Goal: Information Seeking & Learning: Check status

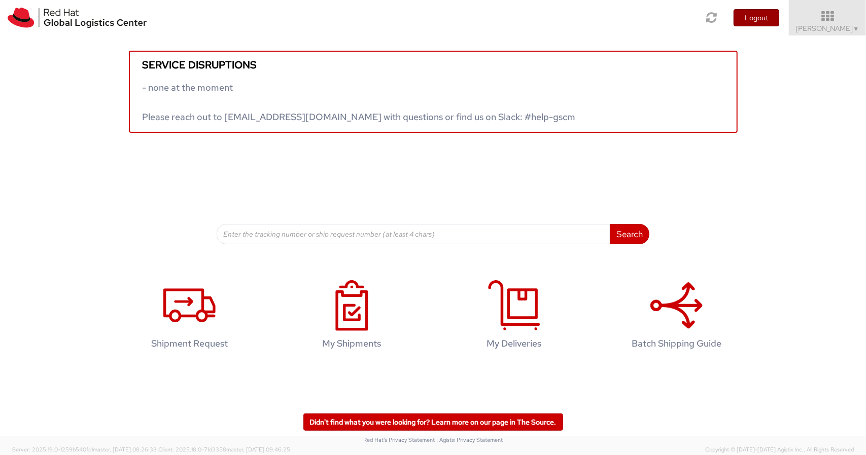
click at [768, 23] on button "Logout" at bounding box center [756, 17] width 46 height 17
click at [718, 15] on icon at bounding box center [711, 17] width 12 height 14
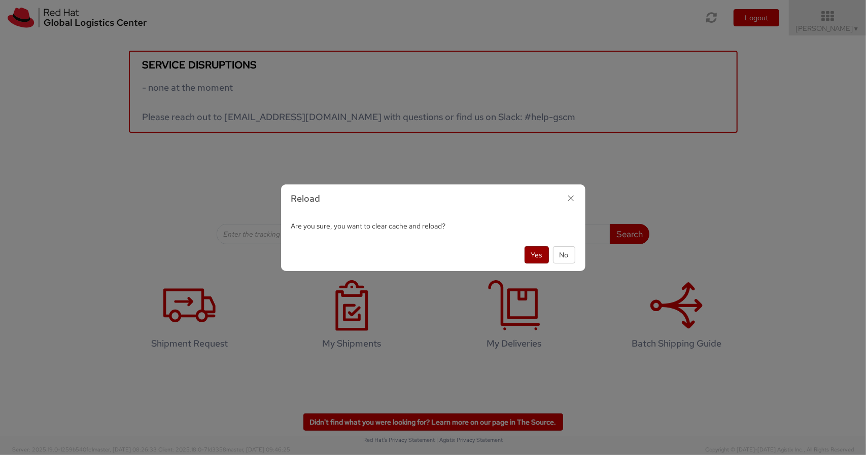
click at [538, 253] on button "Yes" at bounding box center [536, 254] width 24 height 17
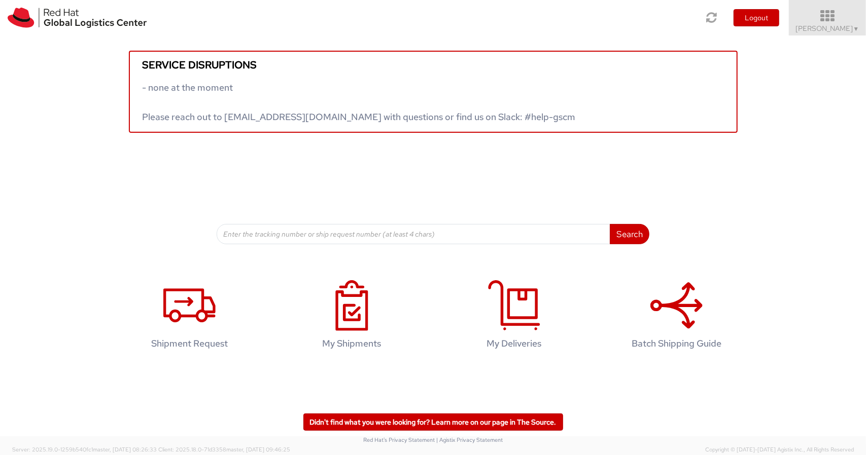
click at [855, 19] on icon at bounding box center [827, 16] width 89 height 14
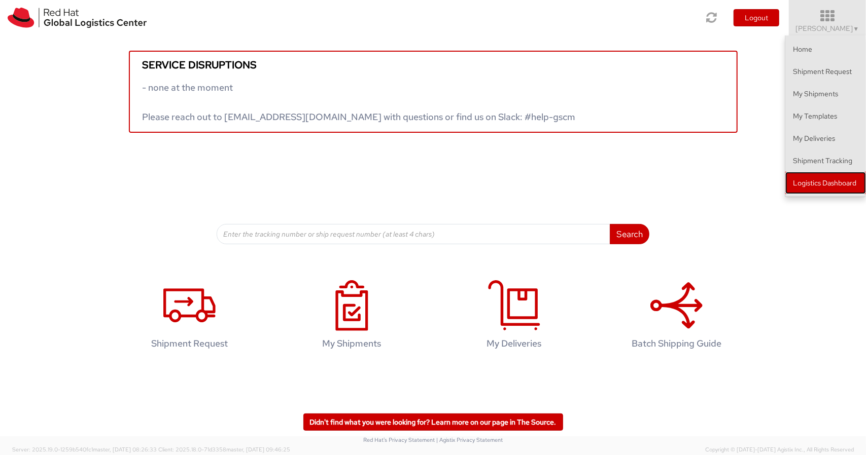
click at [799, 187] on link "Logistics Dashboard" at bounding box center [825, 183] width 81 height 22
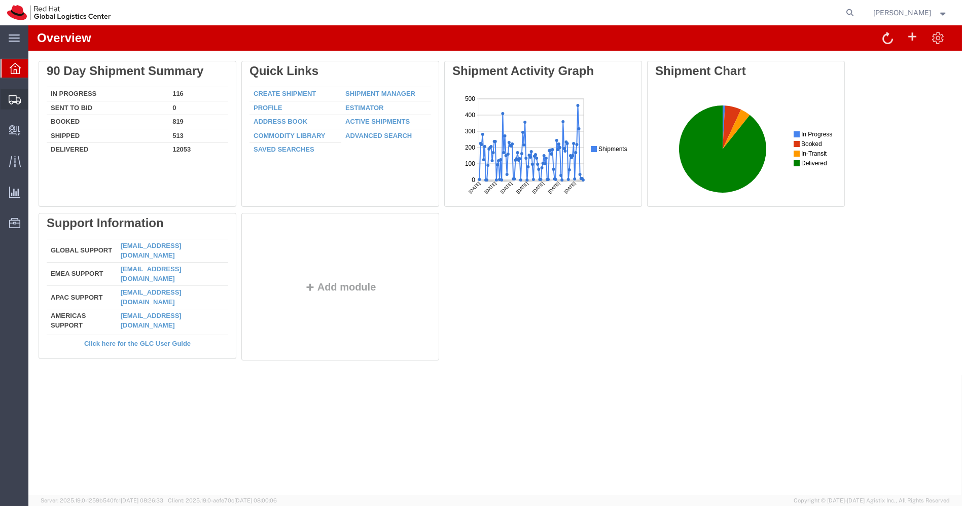
click at [35, 100] on span "Shipments" at bounding box center [31, 99] width 7 height 20
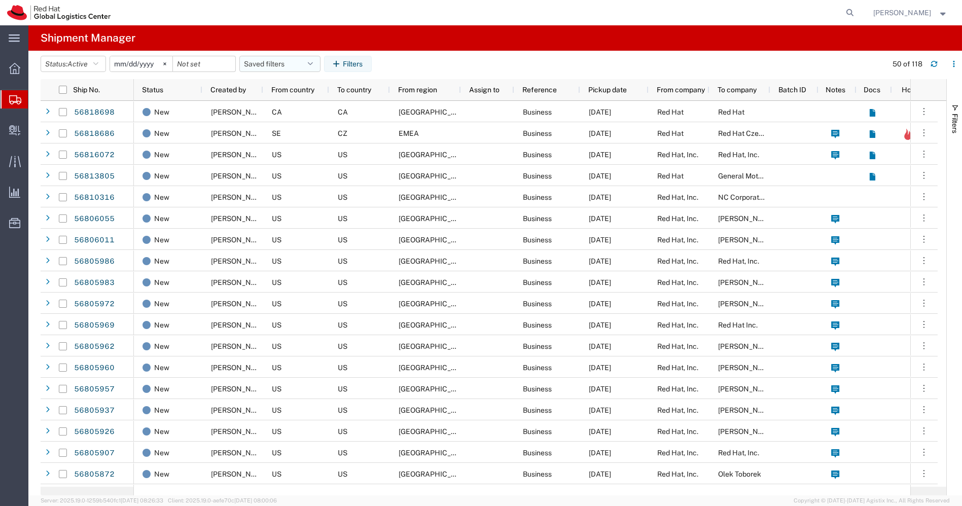
click at [314, 69] on button "Saved filters" at bounding box center [279, 64] width 81 height 16
click at [288, 103] on span "APAC" at bounding box center [307, 108] width 133 height 19
type input "[DATE]"
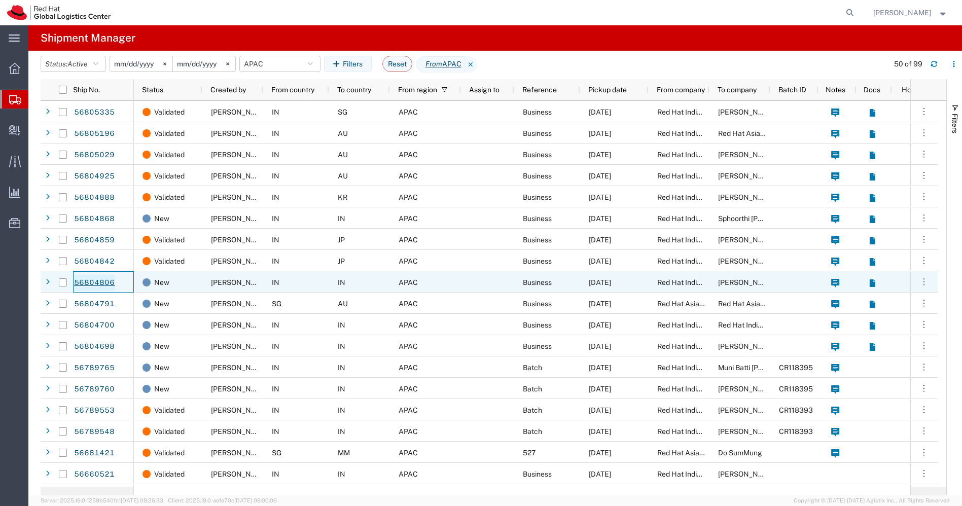
click at [93, 282] on link "56804806" at bounding box center [95, 283] width 42 height 16
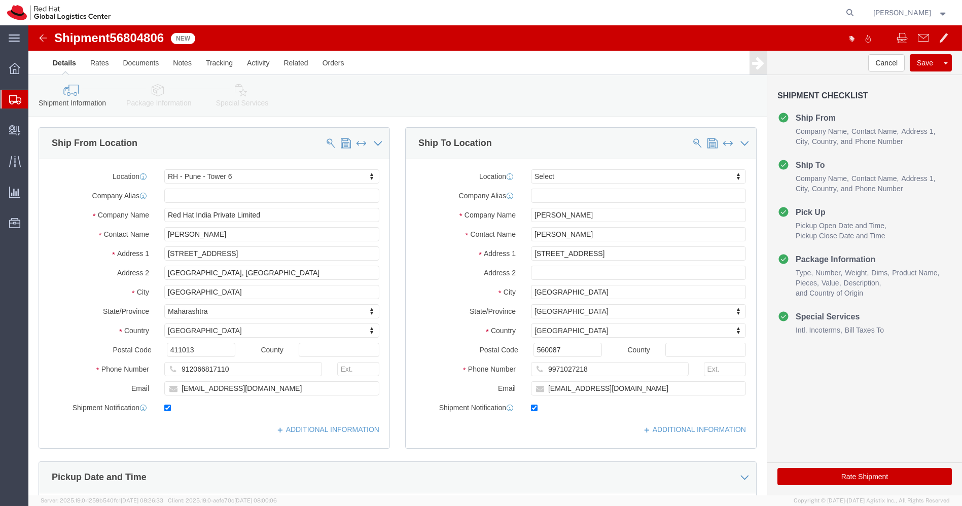
select select "38432"
select select
drag, startPoint x: 560, startPoint y: 209, endPoint x: 447, endPoint y: 219, distance: 113.5
click div "Location My Profile Location [GEOGRAPHIC_DATA] - [GEOGRAPHIC_DATA] - [GEOGRAPHI…"
click img
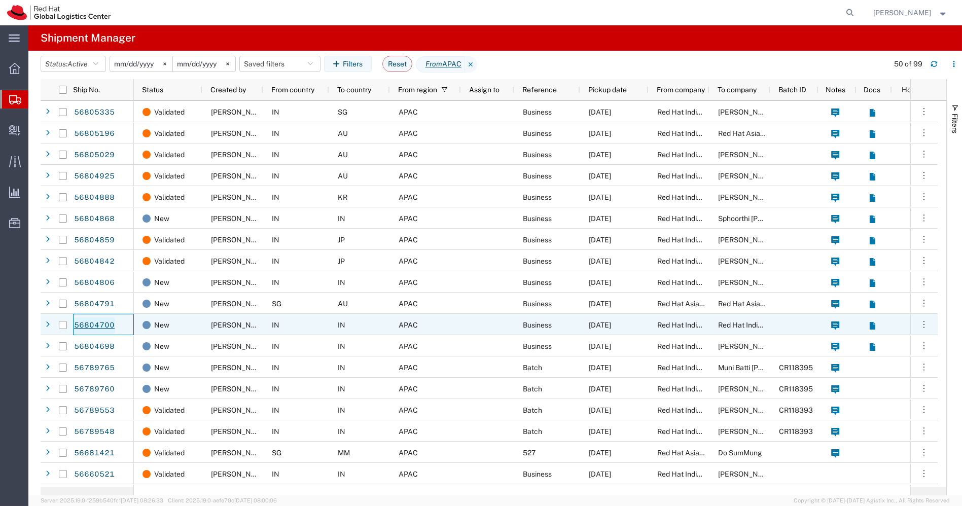
click at [98, 327] on link "56804700" at bounding box center [95, 325] width 42 height 16
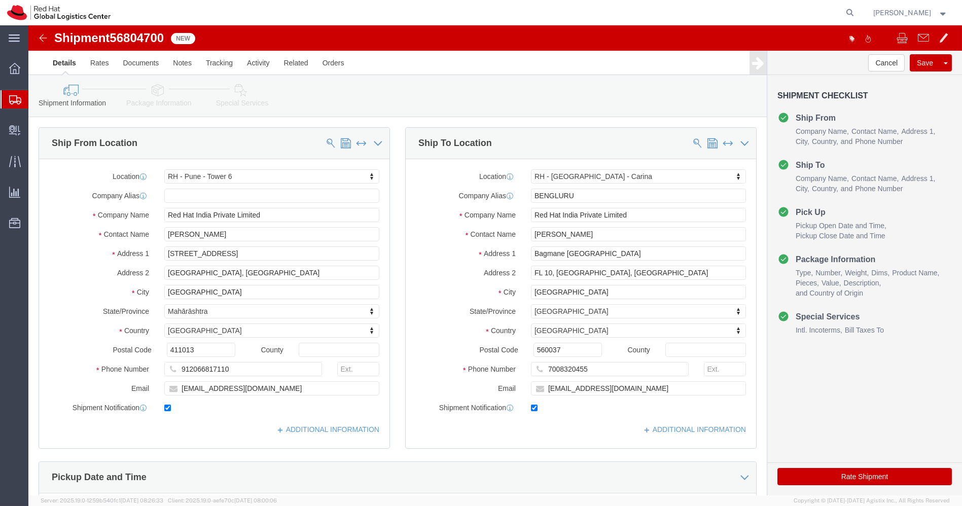
select select "38432"
select select "37925"
drag, startPoint x: 545, startPoint y: 210, endPoint x: 431, endPoint y: 195, distance: 115.2
click div "Location [GEOGRAPHIC_DATA] - [GEOGRAPHIC_DATA] - Carina My Profile Location [GE…"
click input "Red Hat India Private Limited"
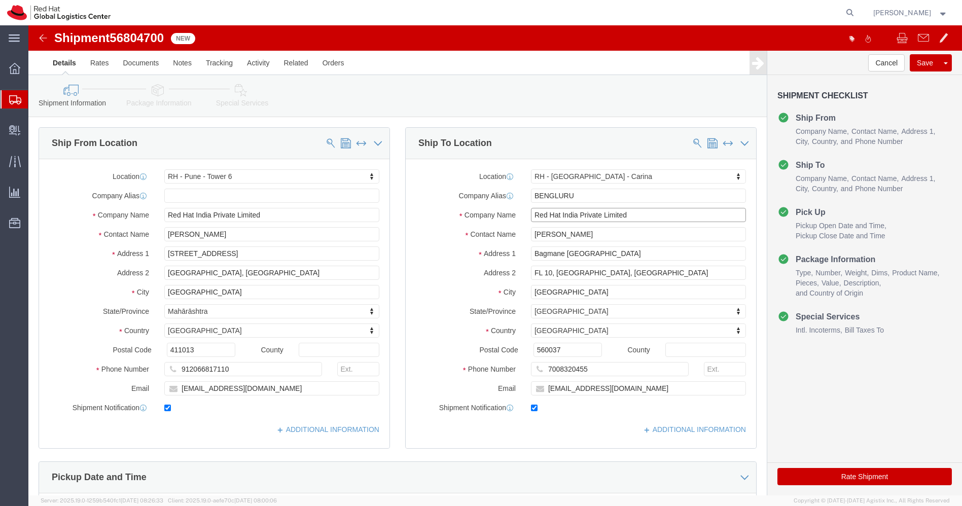
click input "Red Hat India Private Limited"
click img
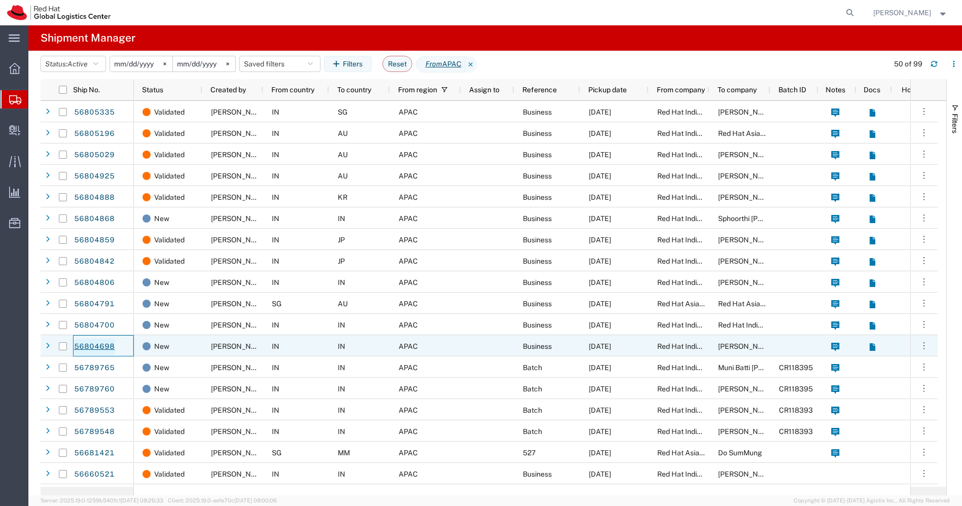
click at [85, 345] on link "56804698" at bounding box center [95, 347] width 42 height 16
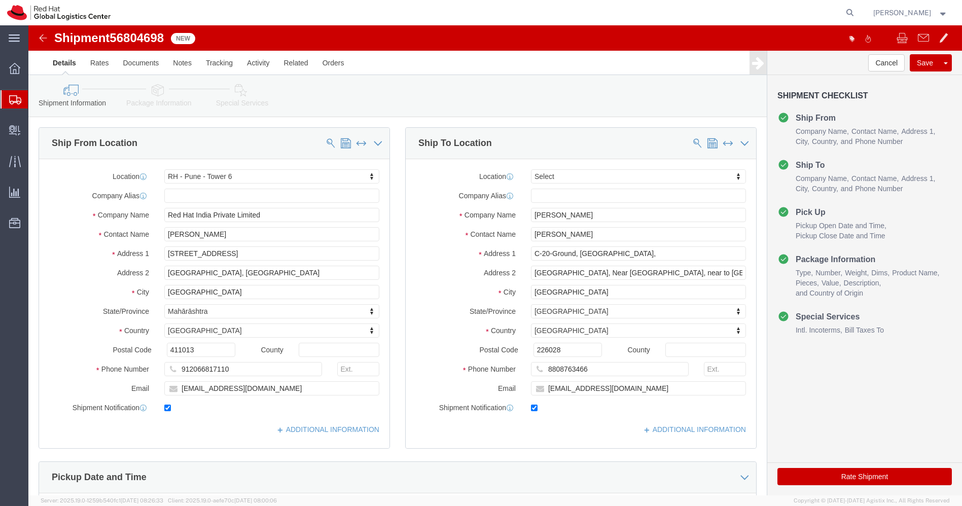
select select "38432"
select select
drag, startPoint x: 568, startPoint y: 211, endPoint x: 471, endPoint y: 211, distance: 96.4
click div "Contact Name [PERSON_NAME]"
click img
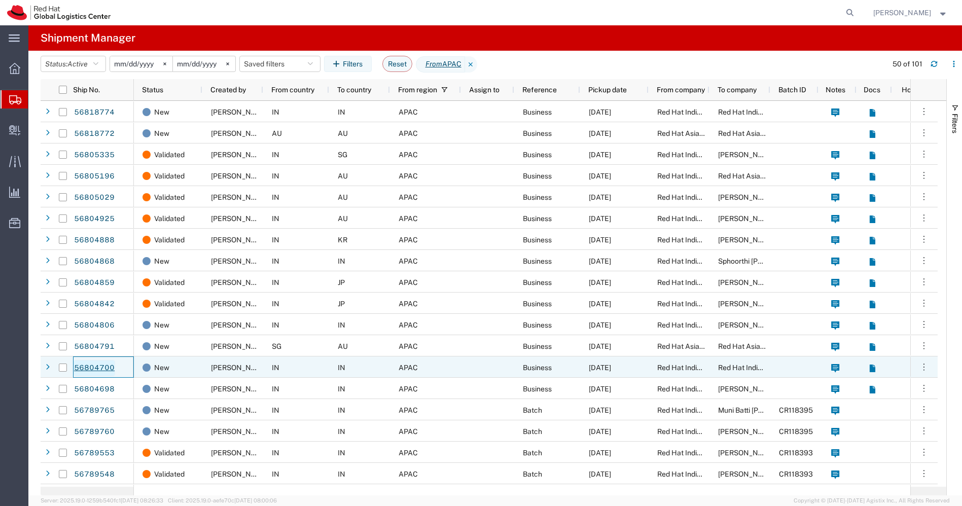
click at [95, 369] on link "56804700" at bounding box center [95, 368] width 42 height 16
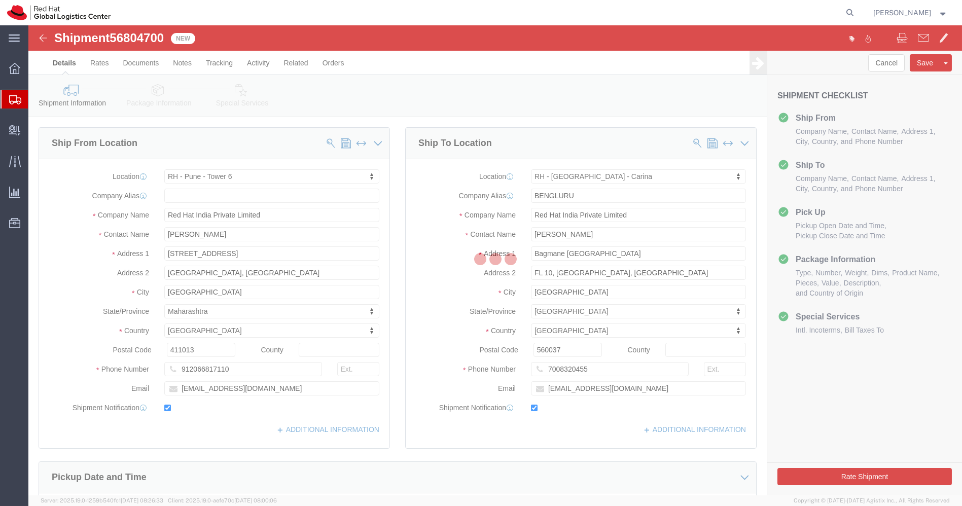
select select "38432"
select select "37925"
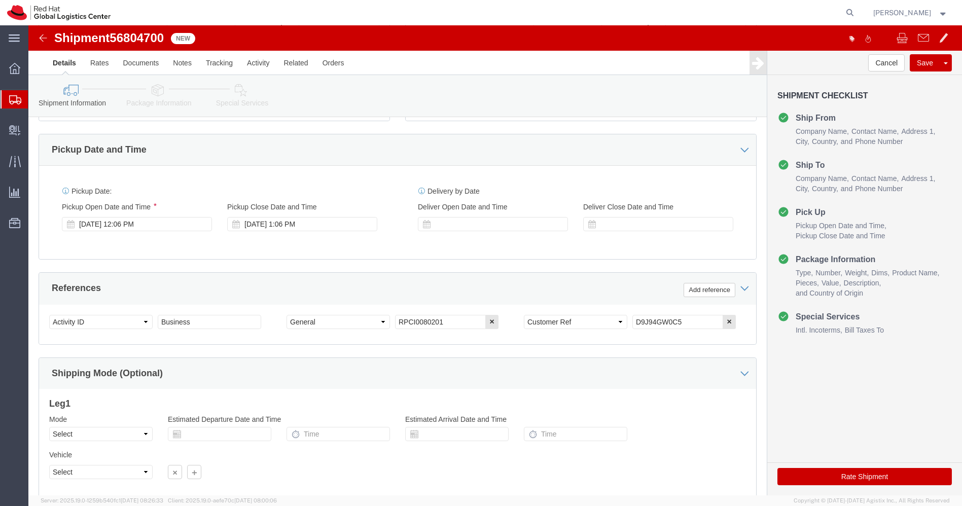
scroll to position [329, 0]
click img
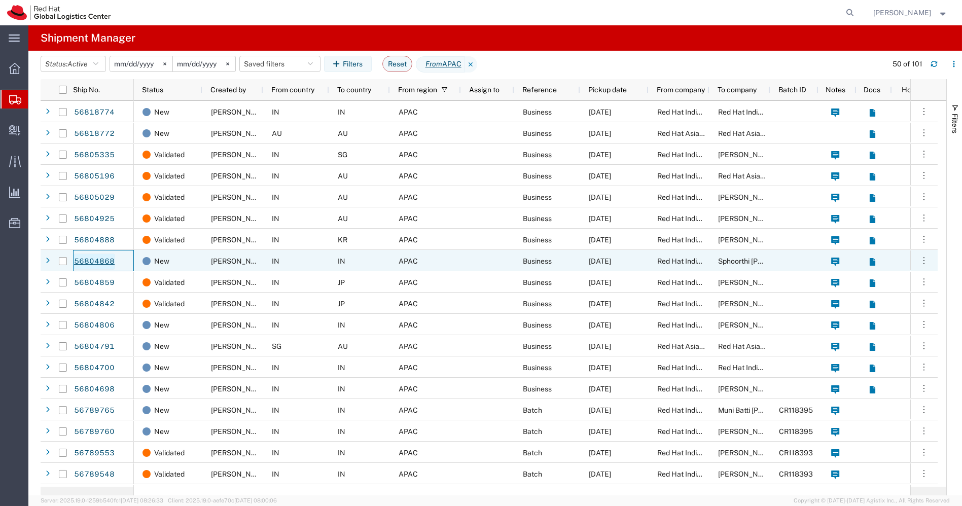
click at [101, 258] on link "56804868" at bounding box center [95, 262] width 42 height 16
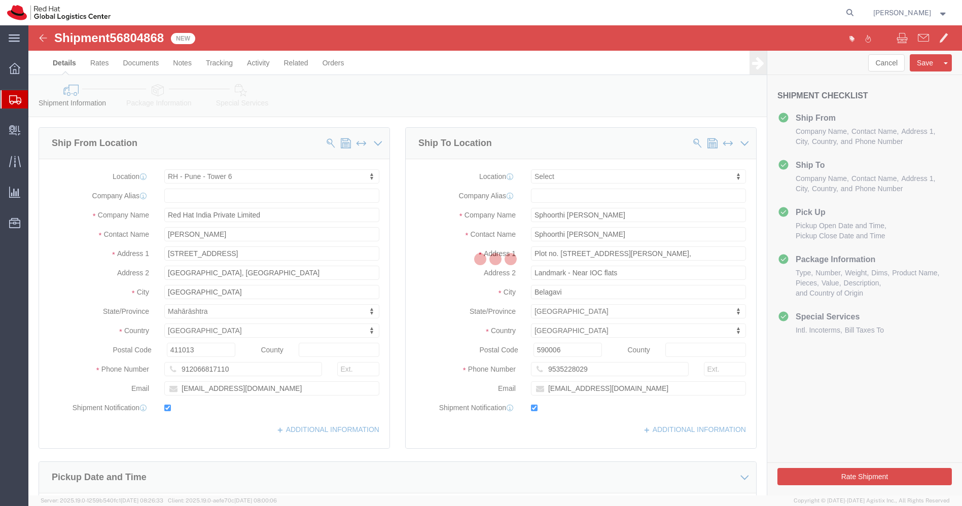
select select "38432"
select select
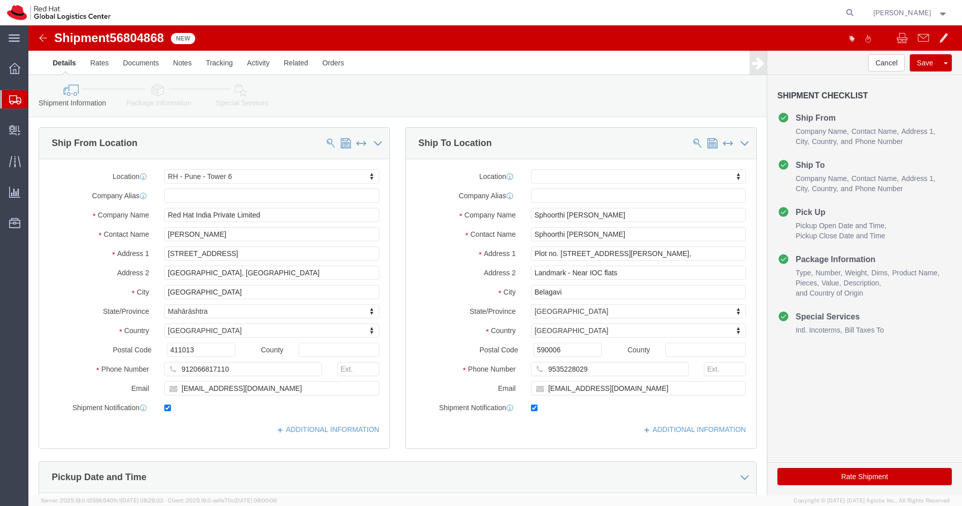
click img
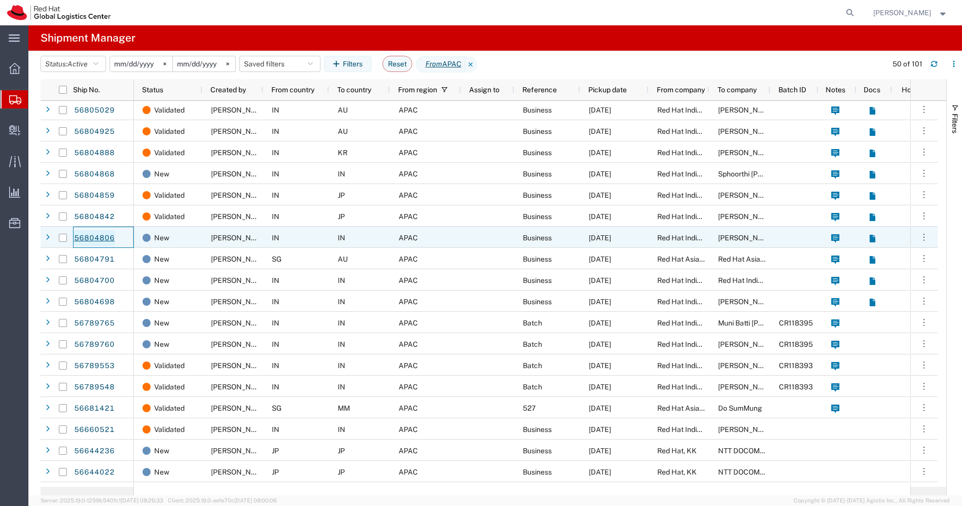
click at [92, 239] on link "56804806" at bounding box center [95, 238] width 42 height 16
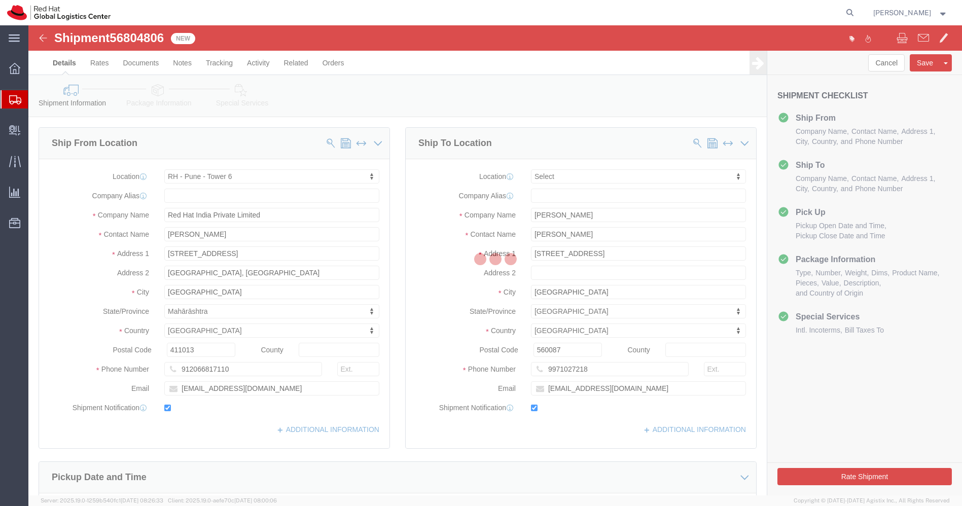
select select "38432"
select select
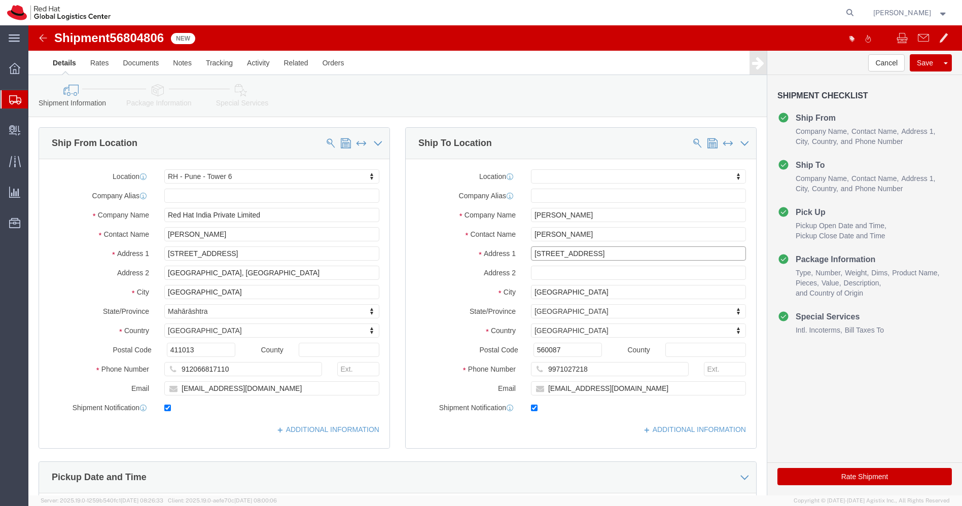
drag, startPoint x: 627, startPoint y: 227, endPoint x: 795, endPoint y: 240, distance: 168.9
click form "Shipment 56804806 New Details Rates Documents Notes Tracking Activity Related O…"
type input "[STREET_ADDRESS],"
select select
paste input "Ayyappa Layout, [GEOGRAPHIC_DATA]"
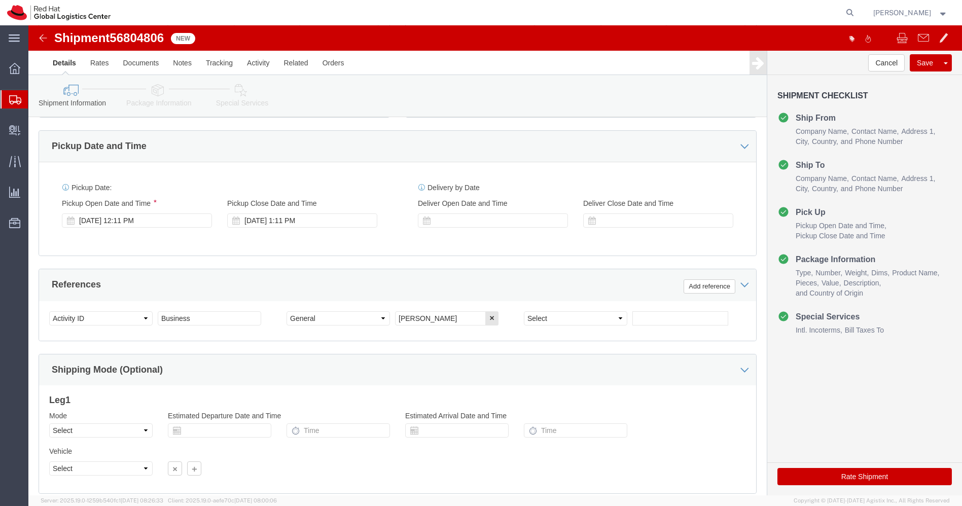
scroll to position [398, 0]
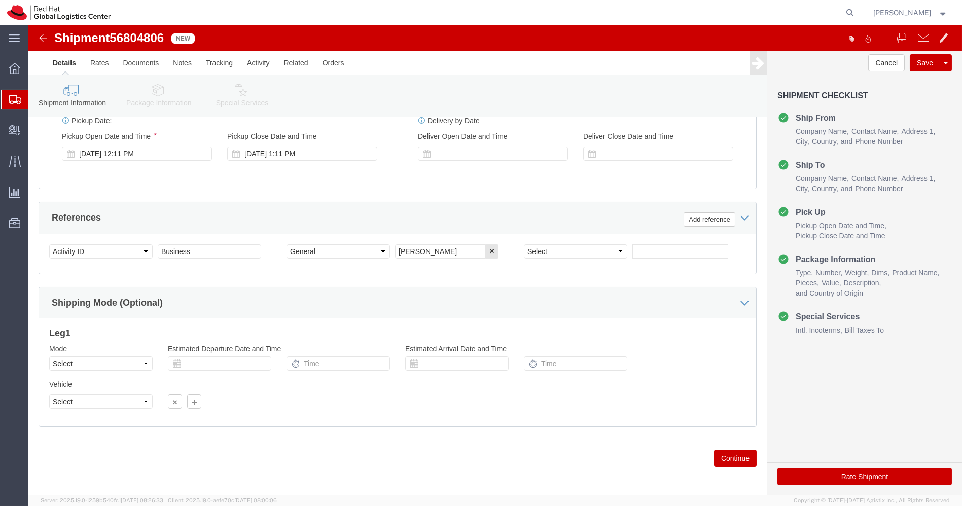
type input "Ayyappa Layout, [GEOGRAPHIC_DATA]"
click input "text"
click div "Shipping Mode (Optional)"
click input "text"
type input "MK400HKFWW"
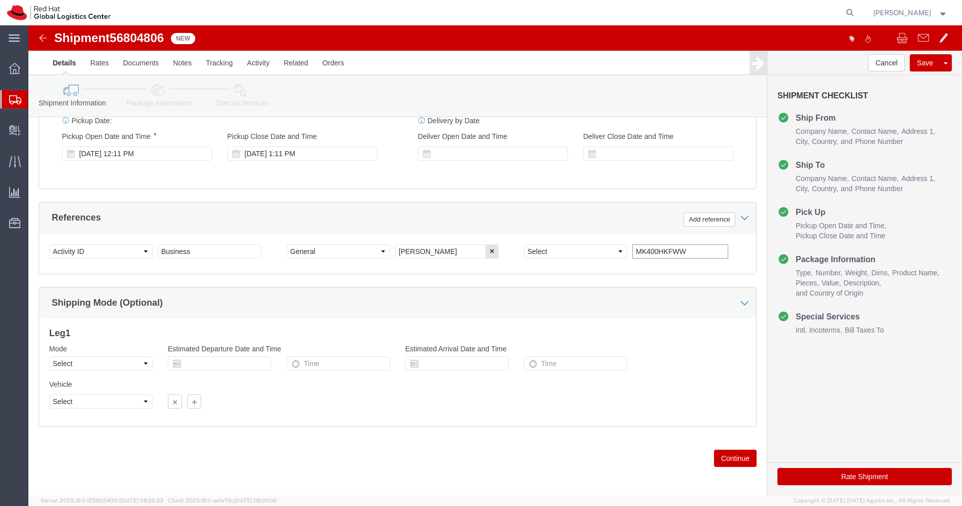
drag, startPoint x: 662, startPoint y: 221, endPoint x: 556, endPoint y: 226, distance: 106.1
click div "Select Account Type Activity ID Airline Appointment Number ASN Batch Request # …"
click img
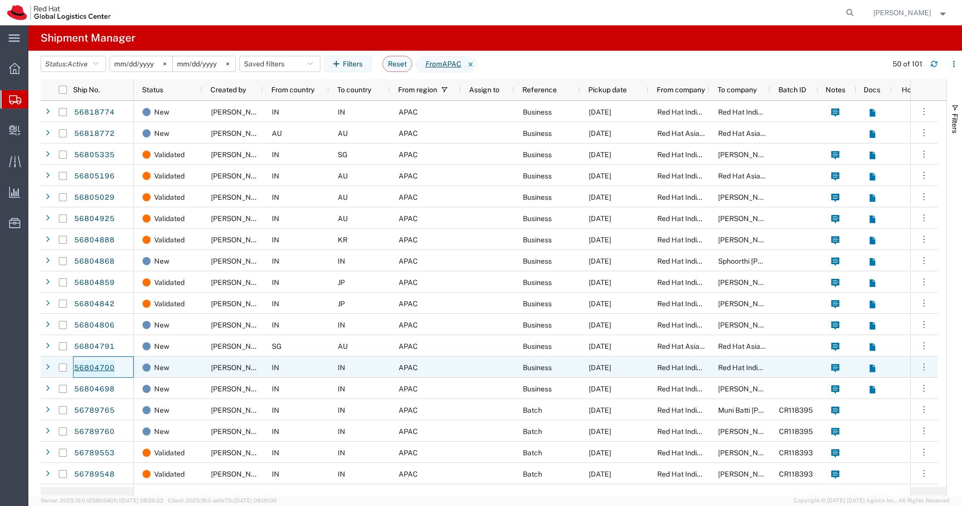
click at [98, 362] on link "56804700" at bounding box center [95, 368] width 42 height 16
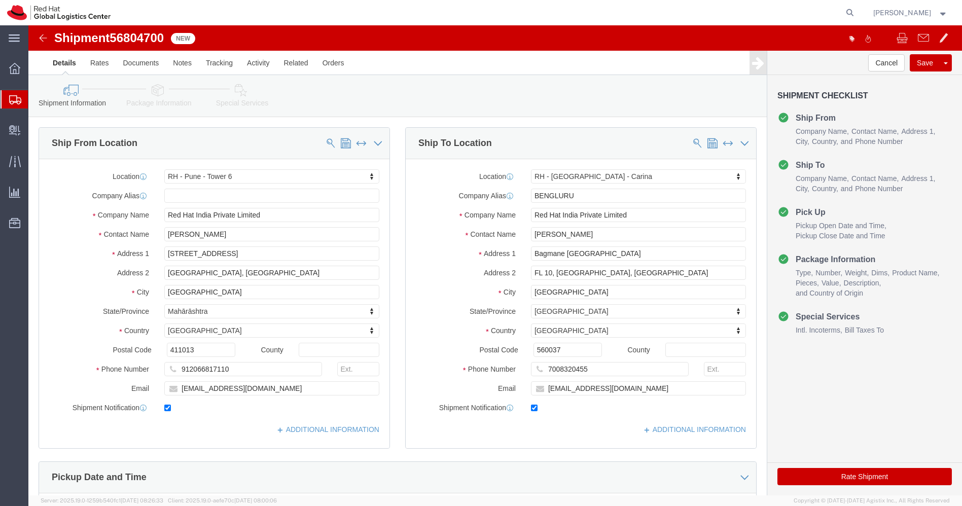
select select "38432"
select select "37925"
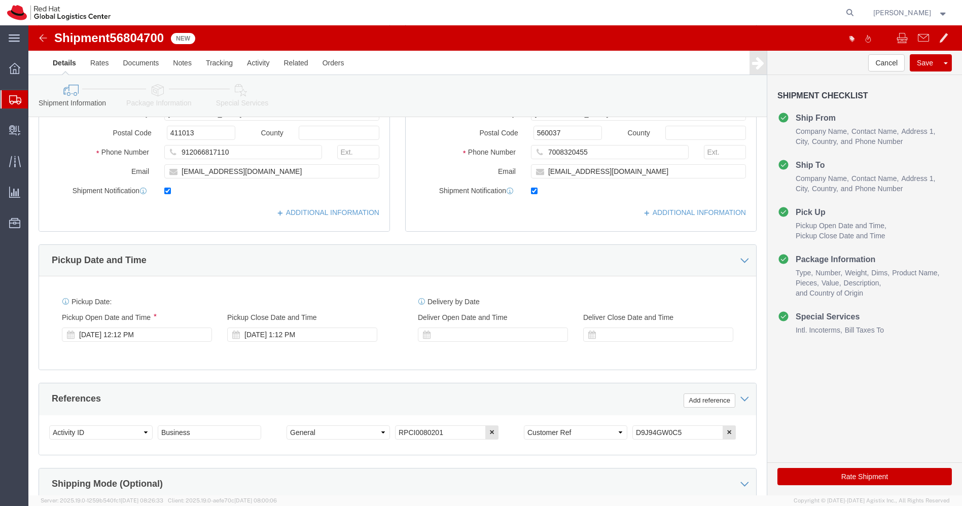
scroll to position [217, 0]
drag, startPoint x: 664, startPoint y: 408, endPoint x: 514, endPoint y: 412, distance: 149.7
click div "Select Account Type Activity ID Airline Appointment Number ASN Batch Request # …"
click img
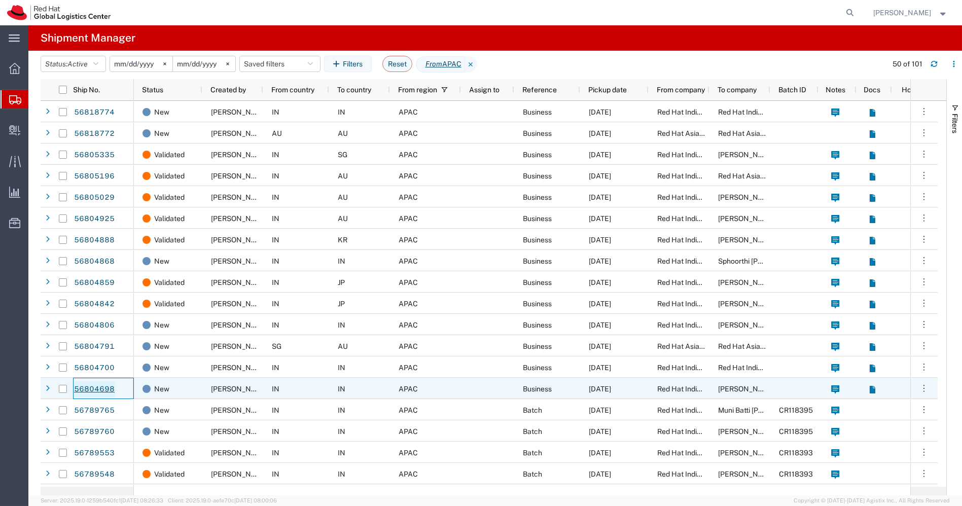
click at [98, 388] on link "56804698" at bounding box center [95, 389] width 42 height 16
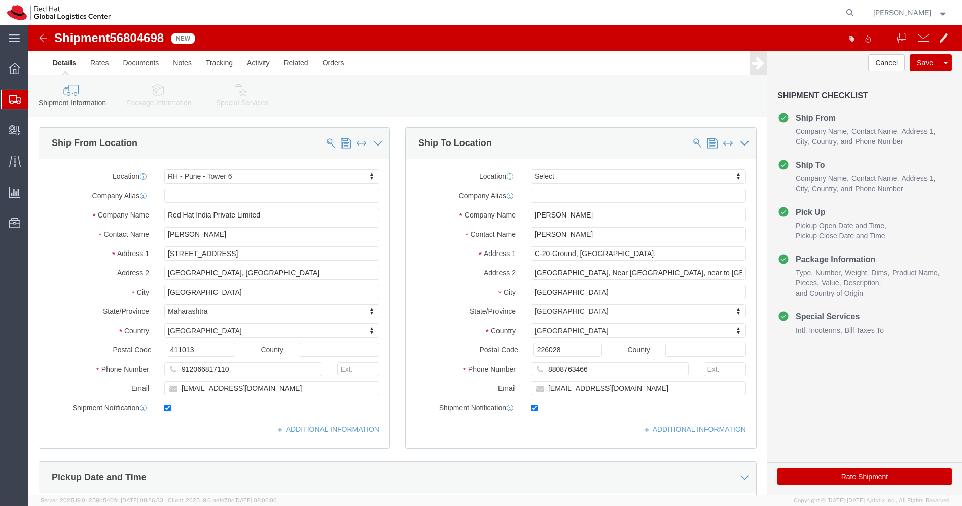
select select "38432"
select select
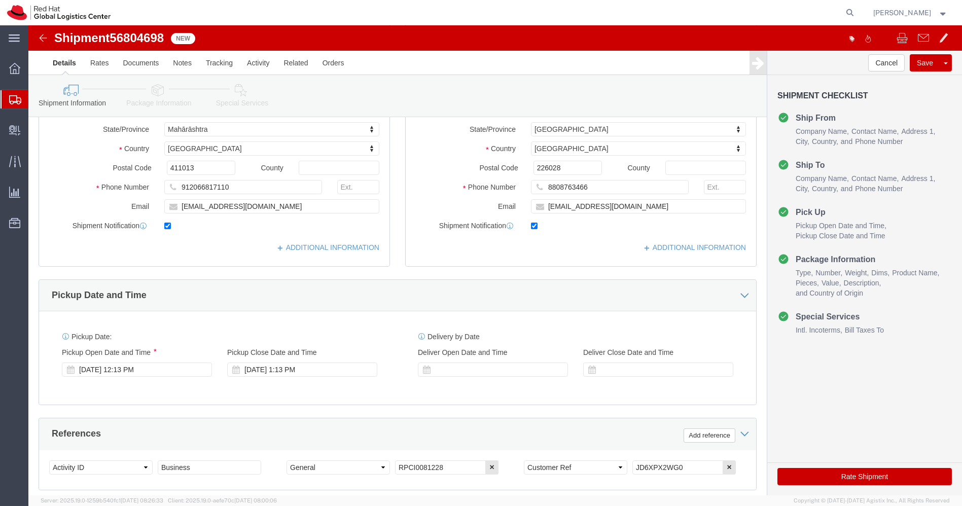
scroll to position [184, 0]
drag, startPoint x: 677, startPoint y: 438, endPoint x: 490, endPoint y: 447, distance: 187.4
click div "Select Account Type Activity ID Airline Appointment Number ASN Batch Request # …"
